Goal: Task Accomplishment & Management: Manage account settings

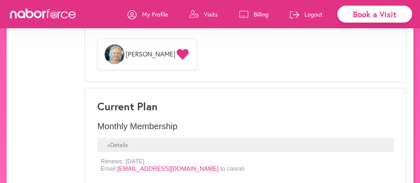
scroll to position [536, 0]
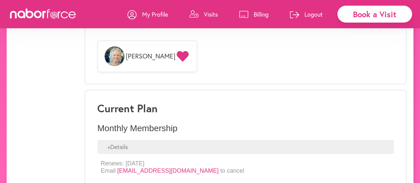
click at [120, 143] on div "+ Details" at bounding box center [245, 147] width 296 height 14
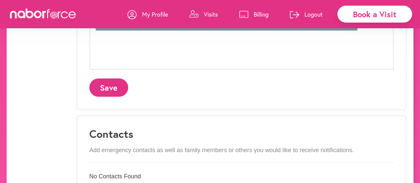
scroll to position [291, 0]
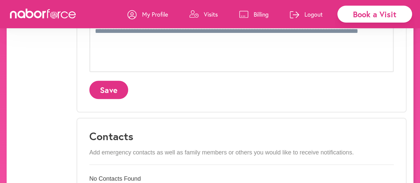
click at [208, 13] on p "Visits" at bounding box center [211, 14] width 14 height 8
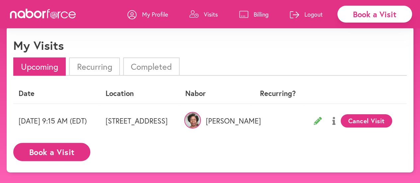
scroll to position [7, 0]
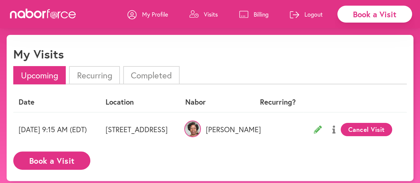
click at [155, 76] on li "Completed" at bounding box center [151, 75] width 56 height 18
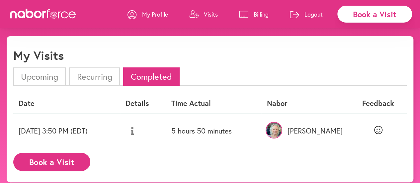
scroll to position [3, 0]
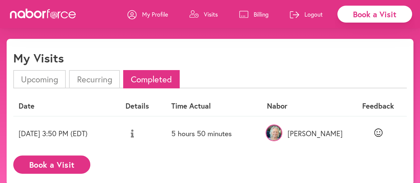
click at [134, 133] on icon at bounding box center [132, 133] width 3 height 8
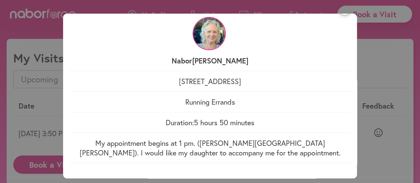
scroll to position [0, 0]
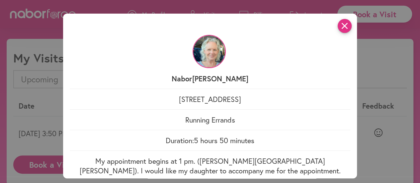
click at [344, 28] on icon "close" at bounding box center [345, 26] width 14 height 14
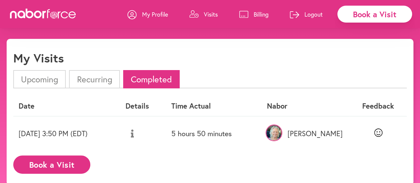
click at [39, 78] on li "Upcoming" at bounding box center [39, 79] width 52 height 18
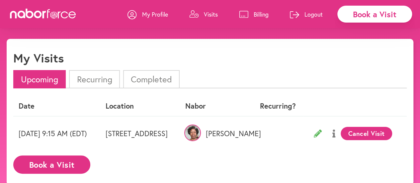
click at [322, 133] on icon at bounding box center [318, 133] width 8 height 8
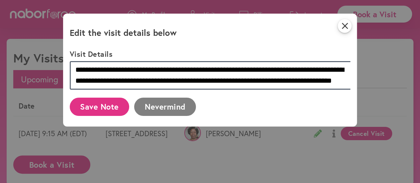
scroll to position [11, 0]
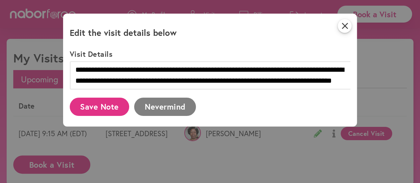
click at [371, 133] on div "**********" at bounding box center [210, 91] width 420 height 183
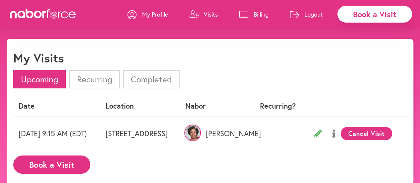
click at [335, 132] on icon at bounding box center [333, 133] width 3 height 8
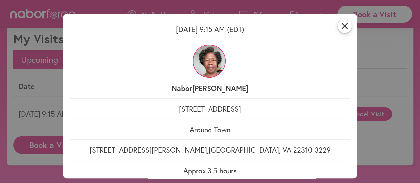
scroll to position [41, 0]
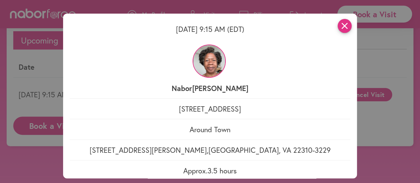
click at [341, 28] on icon "close" at bounding box center [345, 26] width 14 height 14
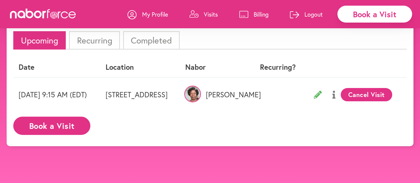
click at [322, 93] on icon at bounding box center [318, 95] width 8 height 8
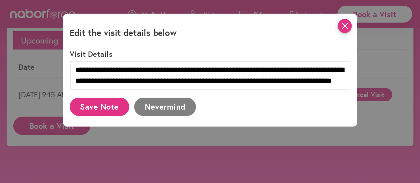
click at [348, 28] on icon "close" at bounding box center [345, 26] width 14 height 14
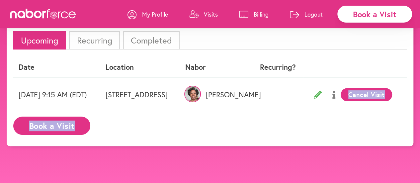
scroll to position [0, 27]
drag, startPoint x: 372, startPoint y: 111, endPoint x: 407, endPoint y: 116, distance: 35.2
click at [407, 116] on div "close My Visits Upcoming Recurring Completed Date Location [PERSON_NAME] Recurr…" at bounding box center [210, 73] width 407 height 146
click at [322, 94] on icon at bounding box center [318, 95] width 8 height 8
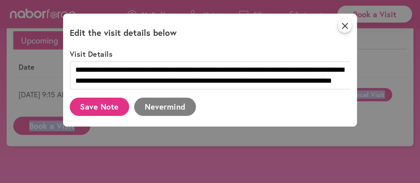
click at [99, 107] on button "Save Note" at bounding box center [100, 107] width 60 height 18
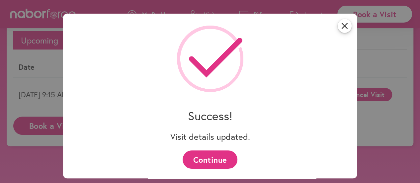
click at [215, 156] on button "Continue" at bounding box center [210, 159] width 55 height 18
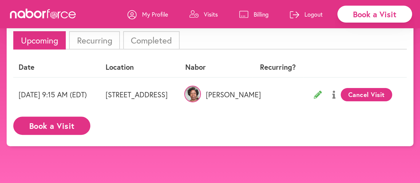
click at [49, 40] on li "Upcoming" at bounding box center [39, 40] width 52 height 18
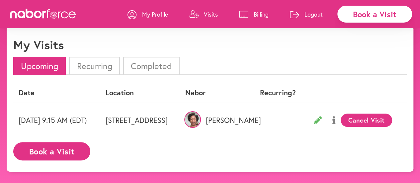
scroll to position [0, 0]
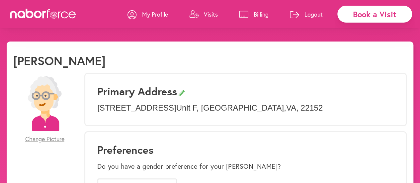
click at [198, 12] on link "Visits" at bounding box center [203, 14] width 29 height 20
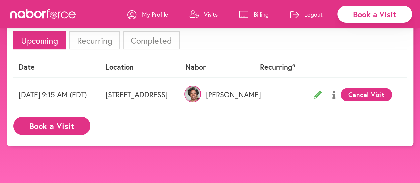
scroll to position [32, 0]
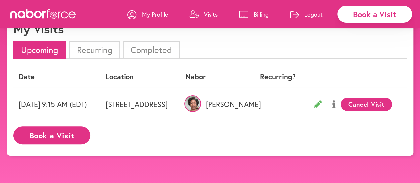
click at [305, 12] on p "Logout" at bounding box center [313, 14] width 18 height 8
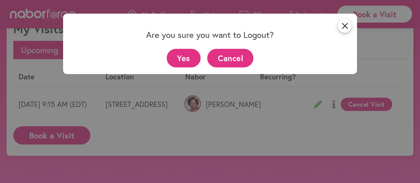
click at [181, 55] on button "Yes" at bounding box center [184, 58] width 34 height 18
